Goal: Information Seeking & Learning: Learn about a topic

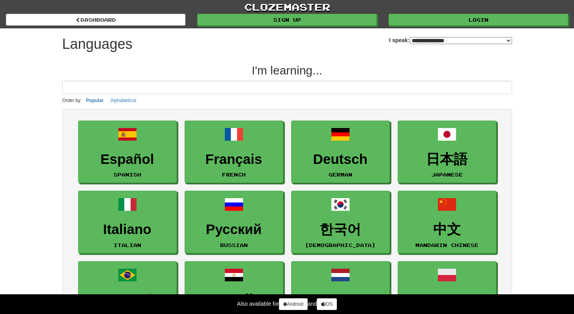
select select "*******"
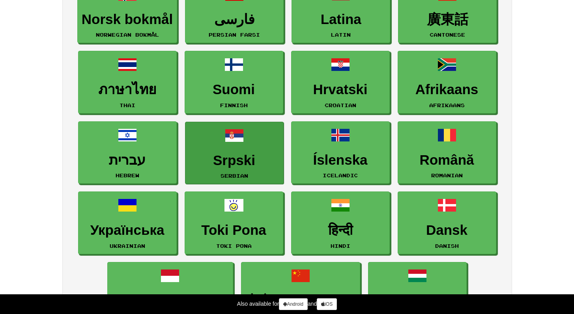
scroll to position [496, 0]
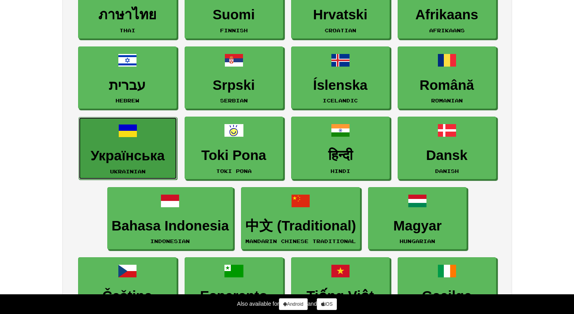
click at [172, 157] on h3 "Українська" at bounding box center [128, 155] width 90 height 15
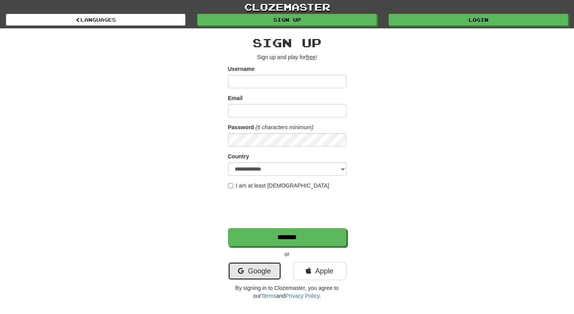
click at [257, 266] on link "Google" at bounding box center [254, 271] width 53 height 18
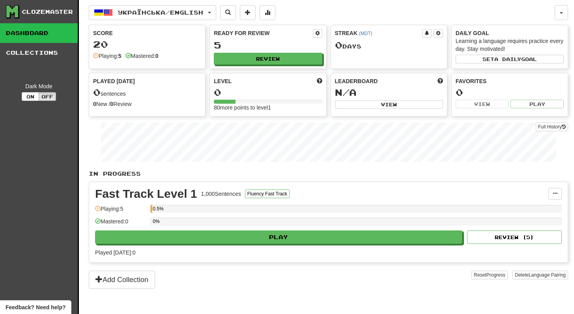
click at [275, 49] on div "5" at bounding box center [268, 45] width 108 height 10
click at [275, 53] on button "Review" at bounding box center [268, 59] width 108 height 12
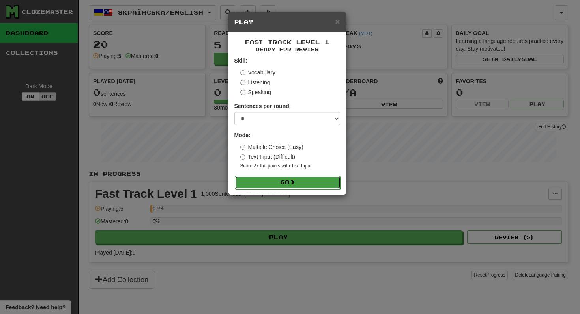
click at [287, 177] on button "Go" at bounding box center [288, 182] width 106 height 13
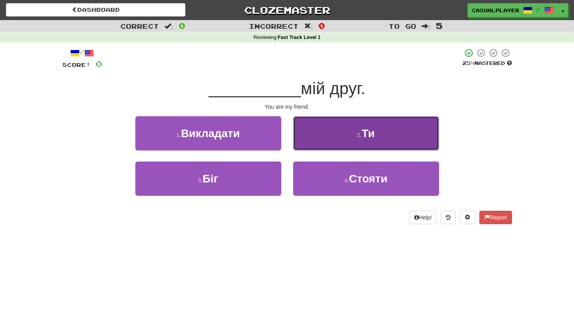
click at [376, 126] on button "2 . Ти" at bounding box center [366, 133] width 146 height 34
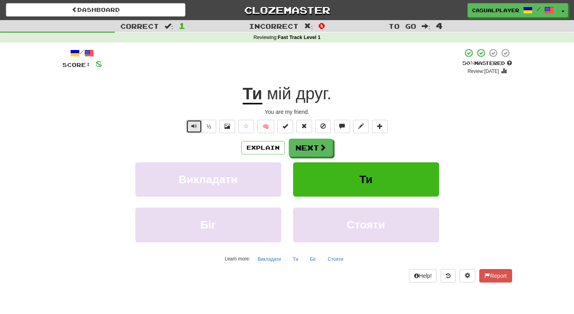
click at [193, 126] on span "Text-to-speech controls" at bounding box center [194, 126] width 6 height 6
click at [200, 124] on button "Text-to-speech controls" at bounding box center [194, 126] width 16 height 13
click at [198, 124] on button "Text-to-speech controls" at bounding box center [194, 126] width 16 height 13
click at [310, 154] on button "Next" at bounding box center [311, 148] width 44 height 18
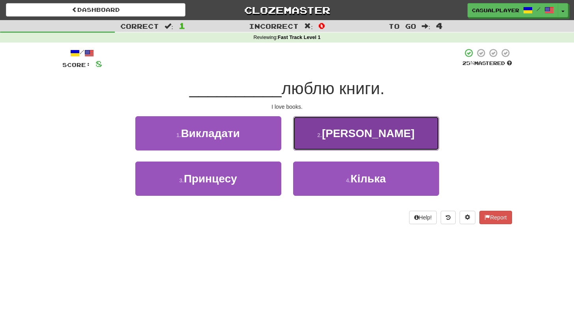
click at [314, 143] on button "2 . Я" at bounding box center [366, 133] width 146 height 34
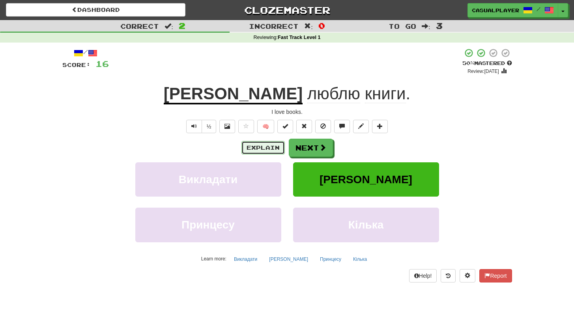
click at [282, 149] on button "Explain" at bounding box center [262, 147] width 43 height 13
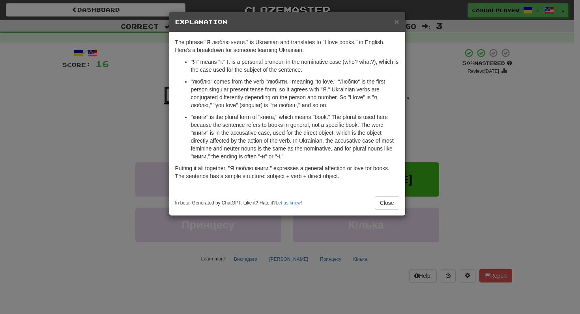
click at [126, 113] on div "× Explanation The phrase "Я люблю книги." is Ukrainian and translates to "I lov…" at bounding box center [290, 157] width 580 height 314
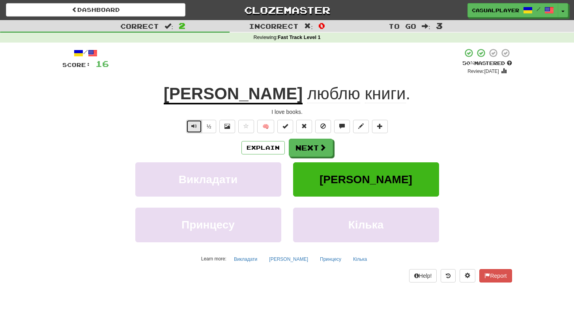
click at [194, 129] on span "Text-to-speech controls" at bounding box center [194, 126] width 6 height 6
click at [309, 153] on button "Next" at bounding box center [311, 148] width 44 height 18
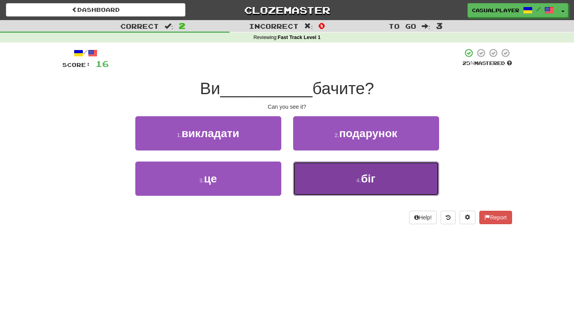
click at [307, 170] on button "4 . біг" at bounding box center [366, 179] width 146 height 34
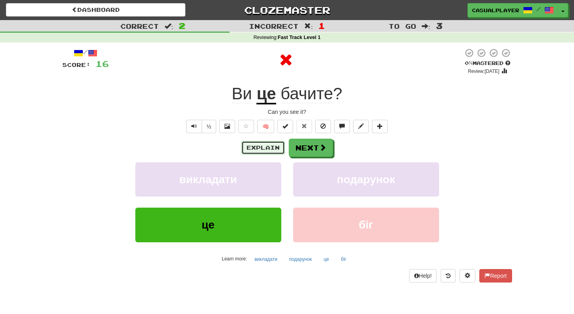
click at [274, 153] on button "Explain" at bounding box center [262, 147] width 43 height 13
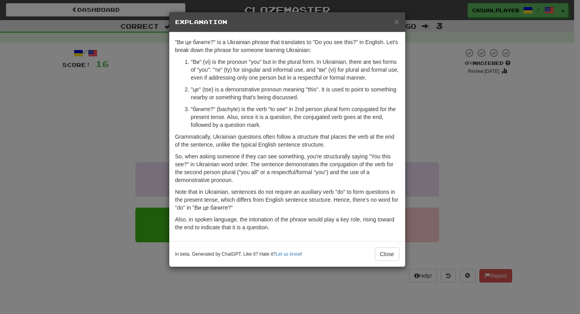
click at [83, 110] on div "× Explanation "Ви це бачите?" is a Ukrainian phrase that translates to "Do you …" at bounding box center [290, 157] width 580 height 314
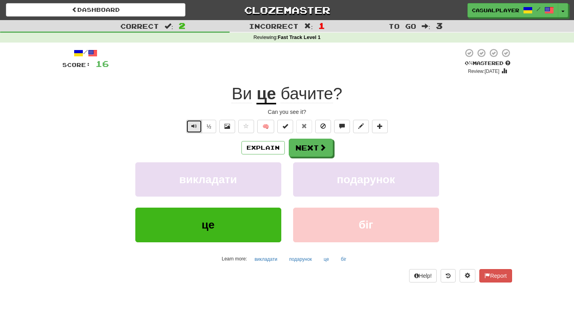
click at [196, 130] on button "Text-to-speech controls" at bounding box center [194, 126] width 16 height 13
click at [246, 146] on button "Explain" at bounding box center [262, 147] width 43 height 13
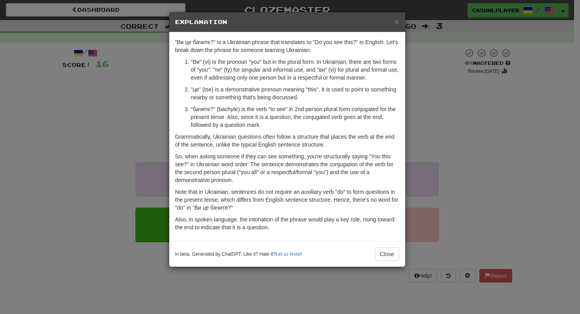
click at [158, 124] on div "× Explanation "Ви це бачите?" is a Ukrainian phrase that translates to "Do you …" at bounding box center [290, 157] width 580 height 314
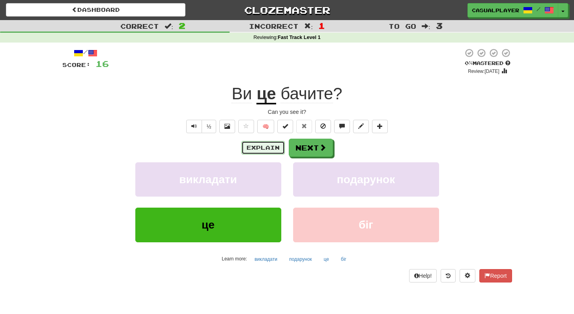
click at [251, 143] on button "Explain" at bounding box center [262, 147] width 43 height 13
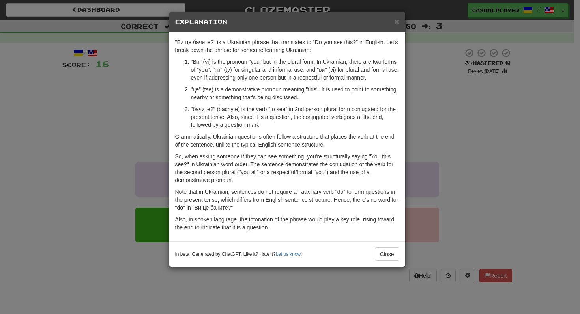
click at [63, 115] on div "× Explanation "Ви це бачите?" is a Ukrainian phrase that translates to "Do you …" at bounding box center [290, 157] width 580 height 314
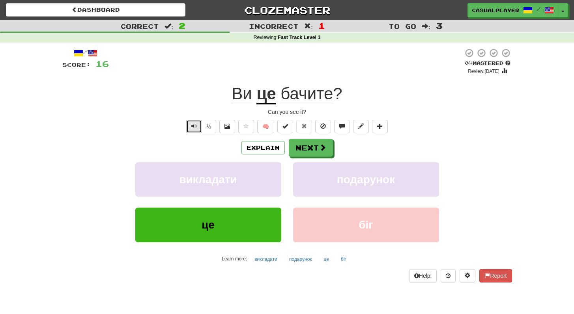
click at [195, 125] on span "Text-to-speech controls" at bounding box center [194, 126] width 6 height 6
click at [244, 149] on button "Explain" at bounding box center [262, 147] width 43 height 13
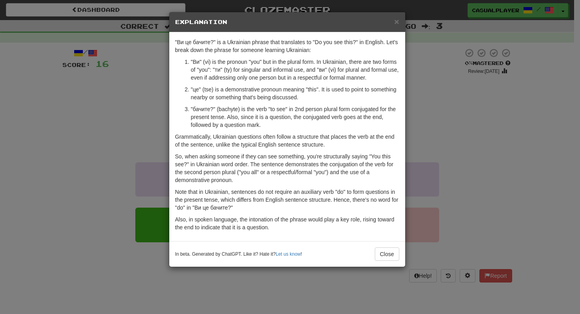
click at [149, 123] on div "× Explanation "Ви це бачите?" is a Ukrainian phrase that translates to "Do you …" at bounding box center [290, 157] width 580 height 314
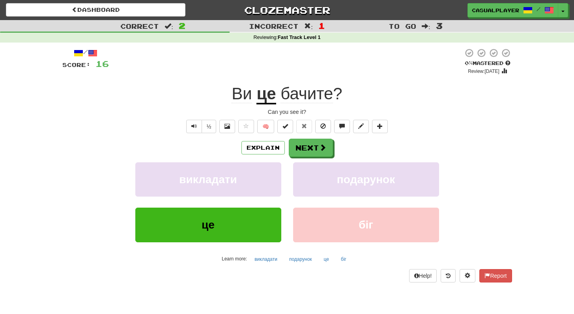
click at [197, 133] on div "/ Score: 16 0 % Mastered Review: 2025-08-19 Ви це бачите ? Can you see it? ½ 🧠 …" at bounding box center [286, 165] width 449 height 234
click at [192, 125] on span "Text-to-speech controls" at bounding box center [194, 126] width 6 height 6
click at [246, 154] on button "Explain" at bounding box center [262, 147] width 43 height 13
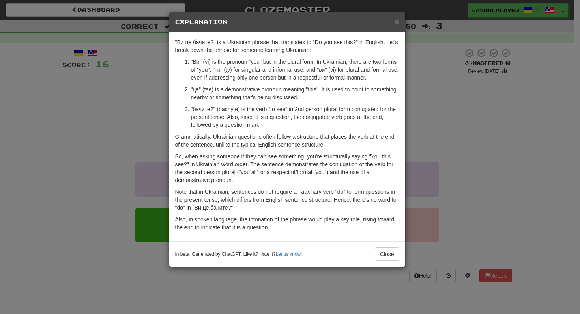
click at [122, 116] on div "× Explanation "Ви це бачите?" is a Ukrainian phrase that translates to "Do you …" at bounding box center [290, 157] width 580 height 314
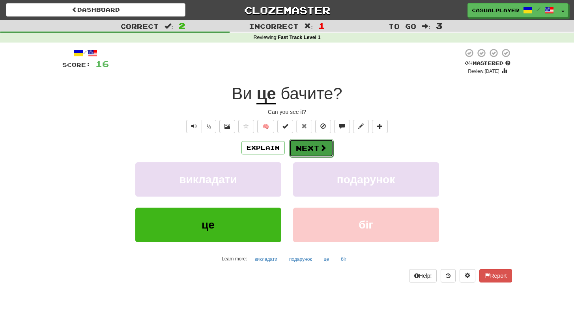
click at [299, 154] on button "Next" at bounding box center [311, 148] width 44 height 18
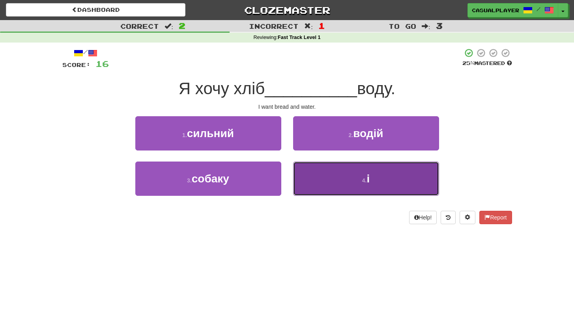
click at [316, 173] on button "4 . і" at bounding box center [366, 179] width 146 height 34
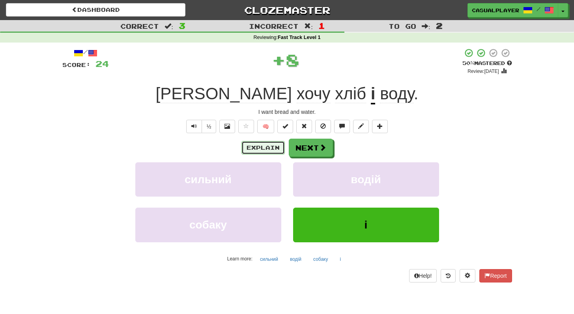
click at [271, 153] on button "Explain" at bounding box center [262, 147] width 43 height 13
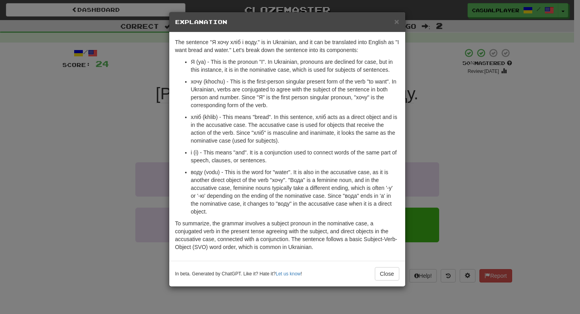
click at [411, 89] on div "× Explanation The sentence "Я хочу хліб і воду." is in Ukrainian, and it can be…" at bounding box center [290, 157] width 580 height 314
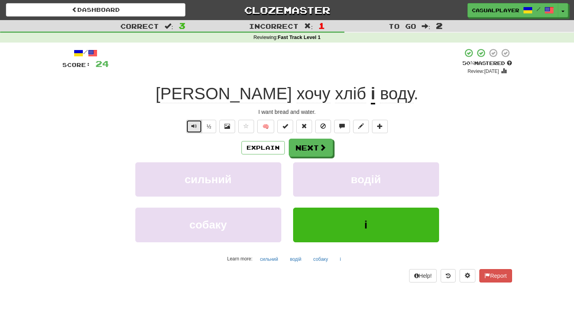
click at [196, 129] on span "Text-to-speech controls" at bounding box center [194, 126] width 6 height 6
click at [255, 147] on button "Explain" at bounding box center [262, 147] width 43 height 13
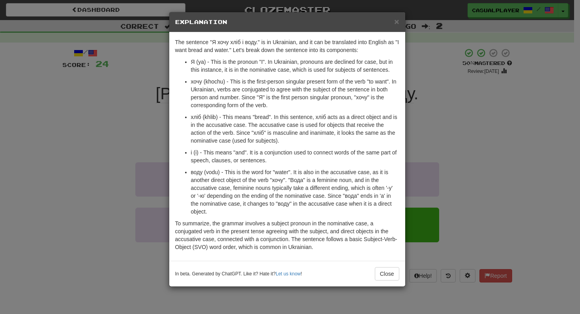
click at [465, 108] on div "× Explanation The sentence "Я хочу хліб і воду." is in Ukrainian, and it can be…" at bounding box center [290, 157] width 580 height 314
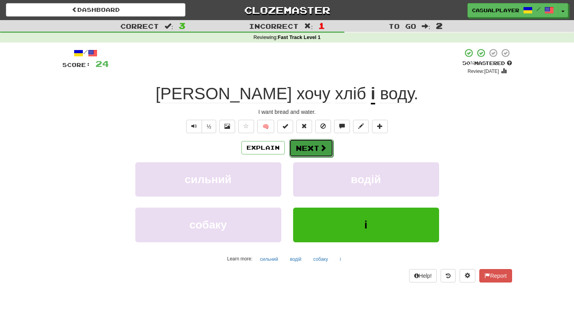
click at [305, 143] on button "Next" at bounding box center [311, 148] width 44 height 18
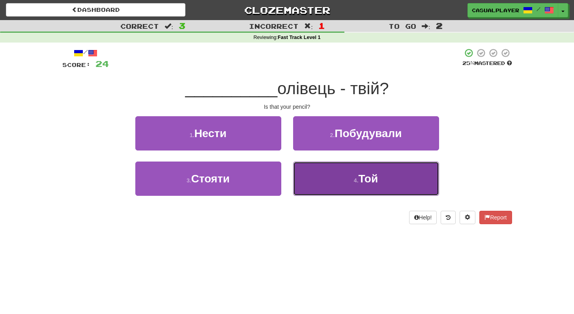
click at [324, 168] on button "4 . Той" at bounding box center [366, 179] width 146 height 34
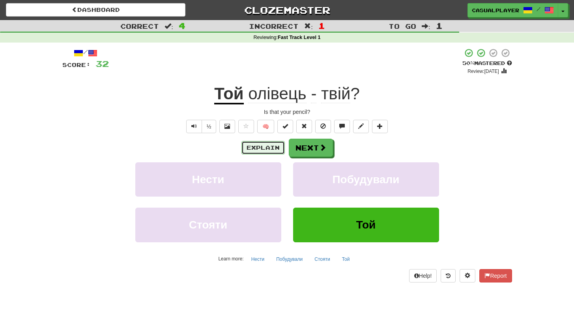
click at [255, 152] on button "Explain" at bounding box center [262, 147] width 43 height 13
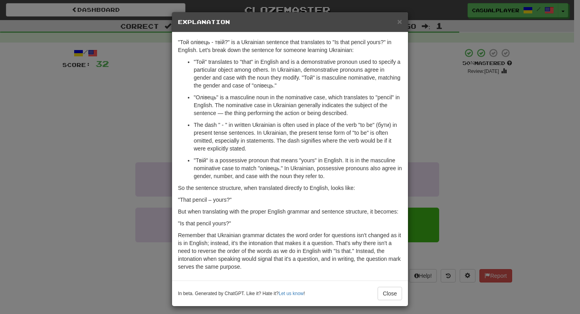
click at [158, 98] on div "× Explanation "Той олівець - твій?" is a Ukrainian sentence that translates to …" at bounding box center [290, 157] width 580 height 314
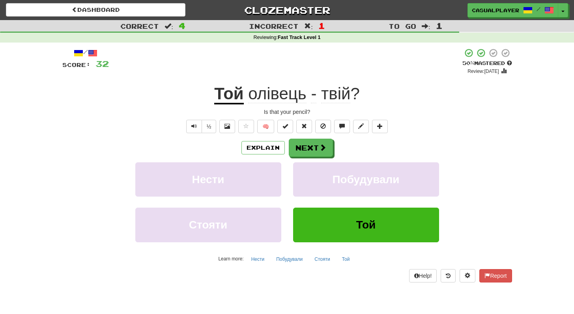
click at [240, 149] on div "Explain Next" at bounding box center [286, 148] width 449 height 18
click at [241, 149] on div "Explain Next" at bounding box center [286, 148] width 449 height 18
click at [244, 148] on button "Explain" at bounding box center [262, 147] width 43 height 13
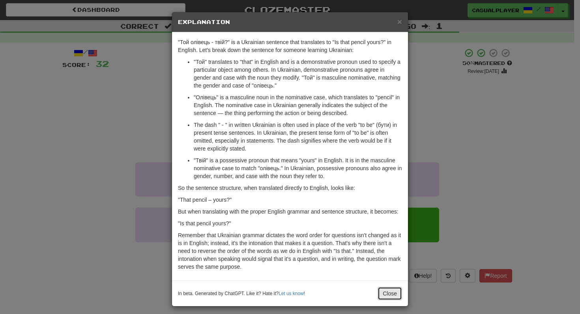
click at [377, 293] on button "Close" at bounding box center [389, 293] width 24 height 13
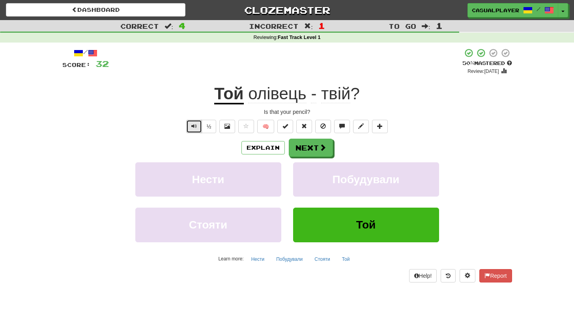
click at [200, 129] on button "Text-to-speech controls" at bounding box center [194, 126] width 16 height 13
click at [304, 142] on button "Next" at bounding box center [311, 148] width 44 height 18
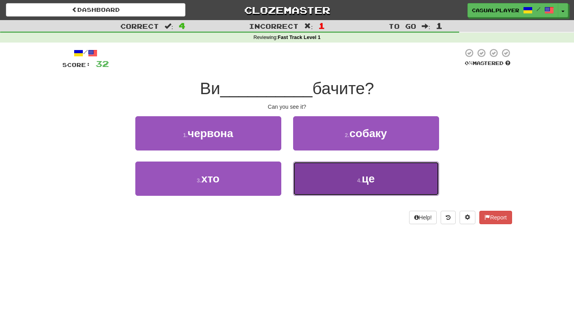
click at [312, 175] on button "4 . це" at bounding box center [366, 179] width 146 height 34
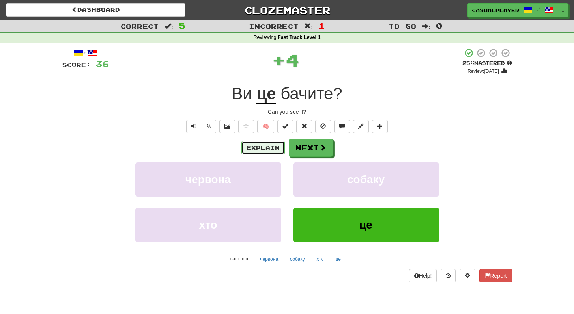
click at [277, 152] on button "Explain" at bounding box center [262, 147] width 43 height 13
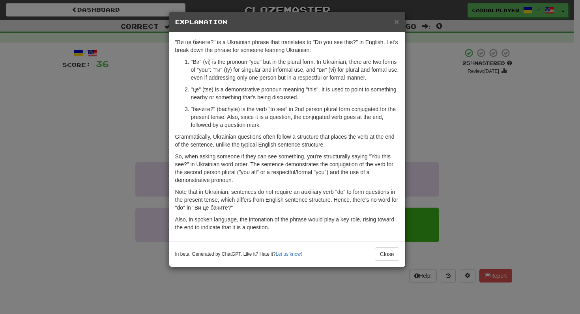
click at [71, 99] on div "× Explanation "Ви це бачите?" is a Ukrainian phrase that translates to "Do you …" at bounding box center [290, 157] width 580 height 314
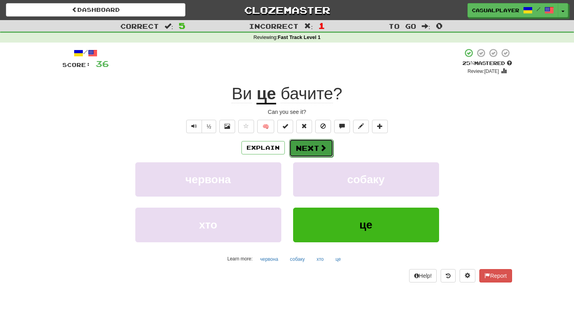
click at [301, 148] on button "Next" at bounding box center [311, 148] width 44 height 18
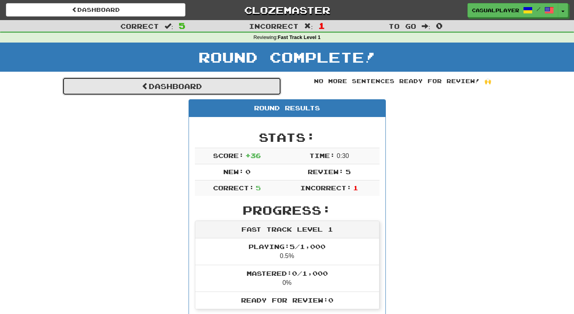
click at [231, 90] on link "Dashboard" at bounding box center [171, 86] width 219 height 18
